Goal: Transaction & Acquisition: Purchase product/service

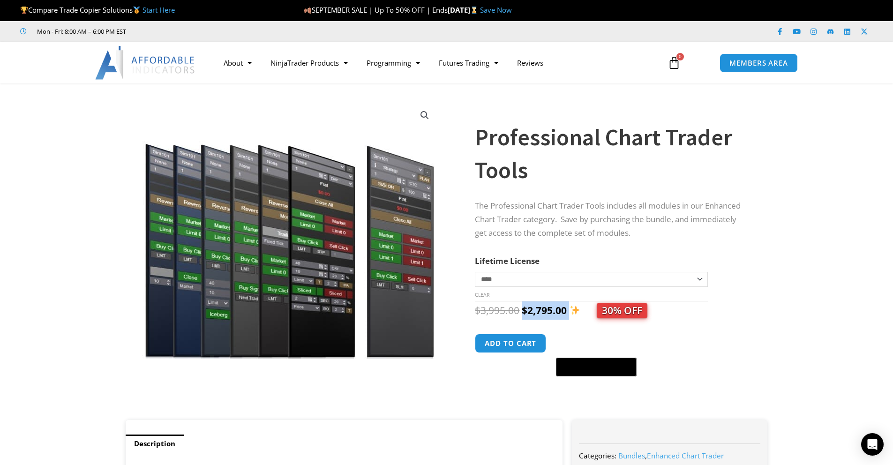
drag, startPoint x: 524, startPoint y: 313, endPoint x: 572, endPoint y: 315, distance: 47.4
click at [572, 315] on span "$ 3,995.00 Original price was: $3,995.00. $ 2,795.00 Current price is: $2,795.0…" at bounding box center [561, 310] width 173 height 13
